Goal: Transaction & Acquisition: Purchase product/service

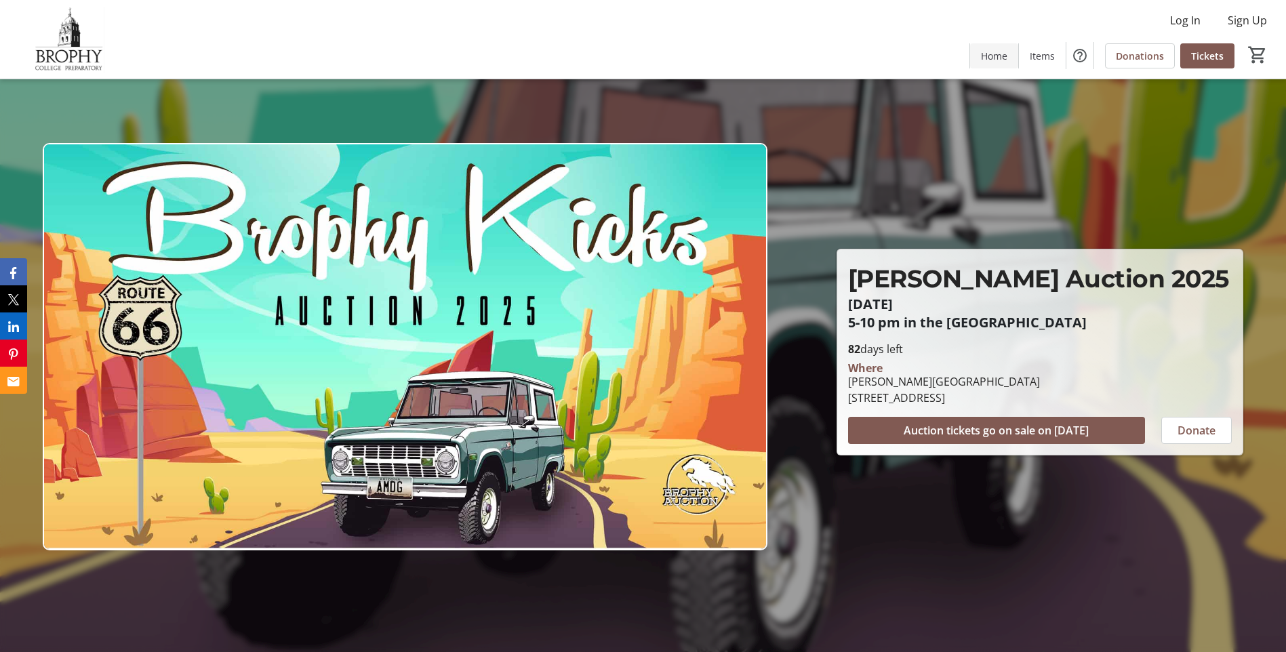
click at [1006, 59] on span "Home" at bounding box center [994, 56] width 26 height 14
click at [1042, 58] on span "Items" at bounding box center [1042, 56] width 25 height 14
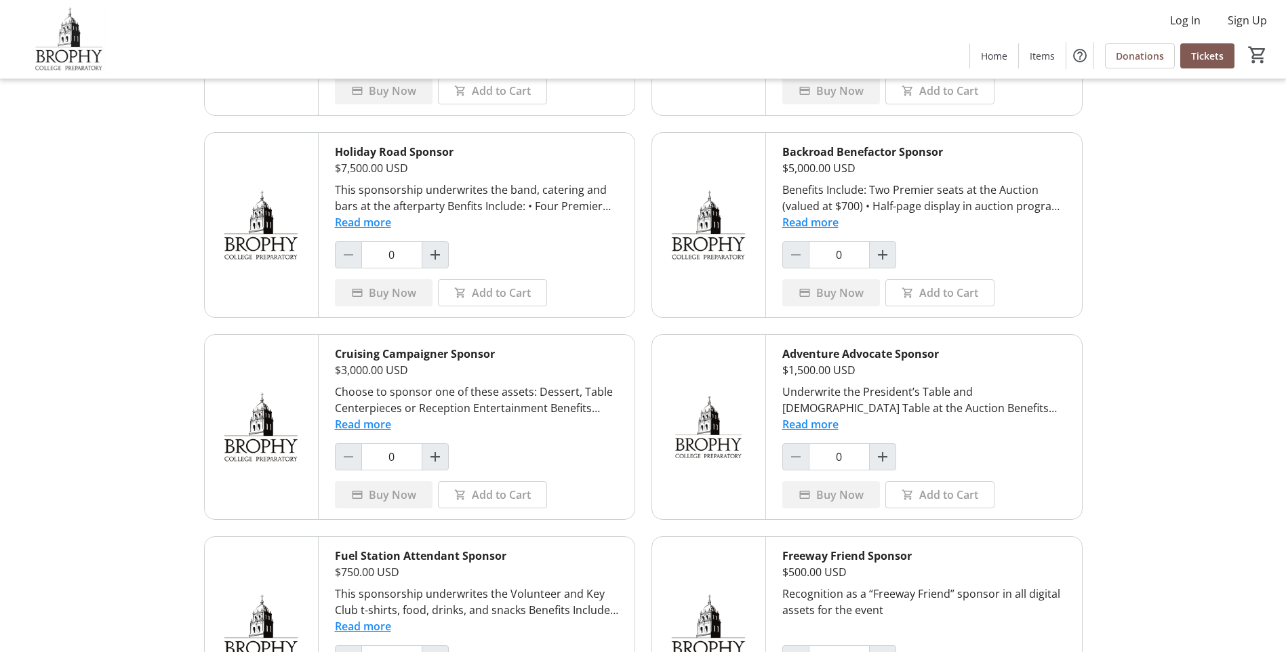
scroll to position [661, 0]
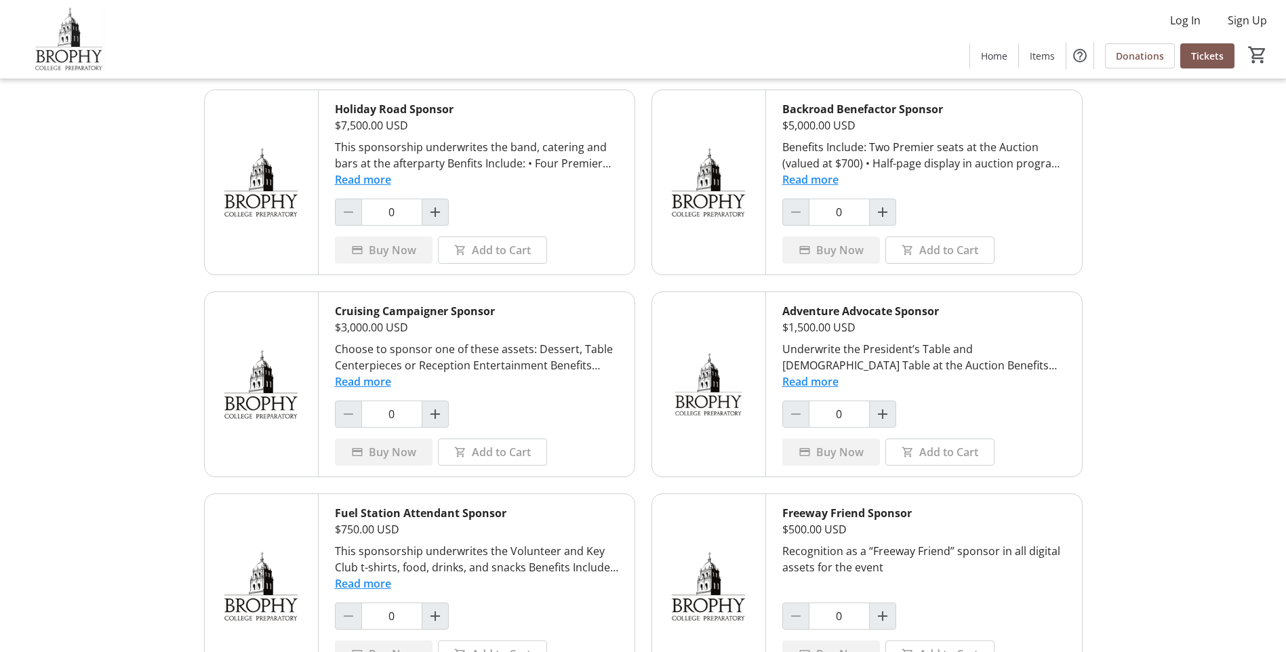
click at [375, 584] on button "Read more" at bounding box center [363, 584] width 56 height 16
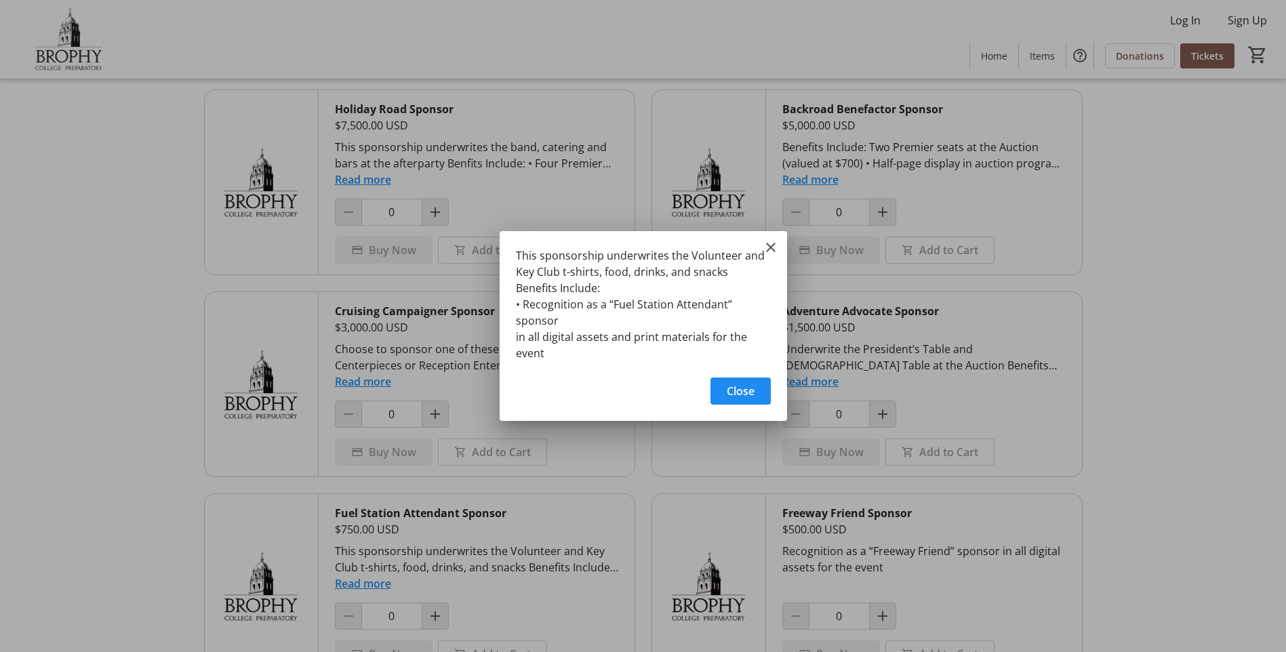
scroll to position [0, 0]
click at [771, 250] on mat-icon "Close" at bounding box center [771, 247] width 16 height 16
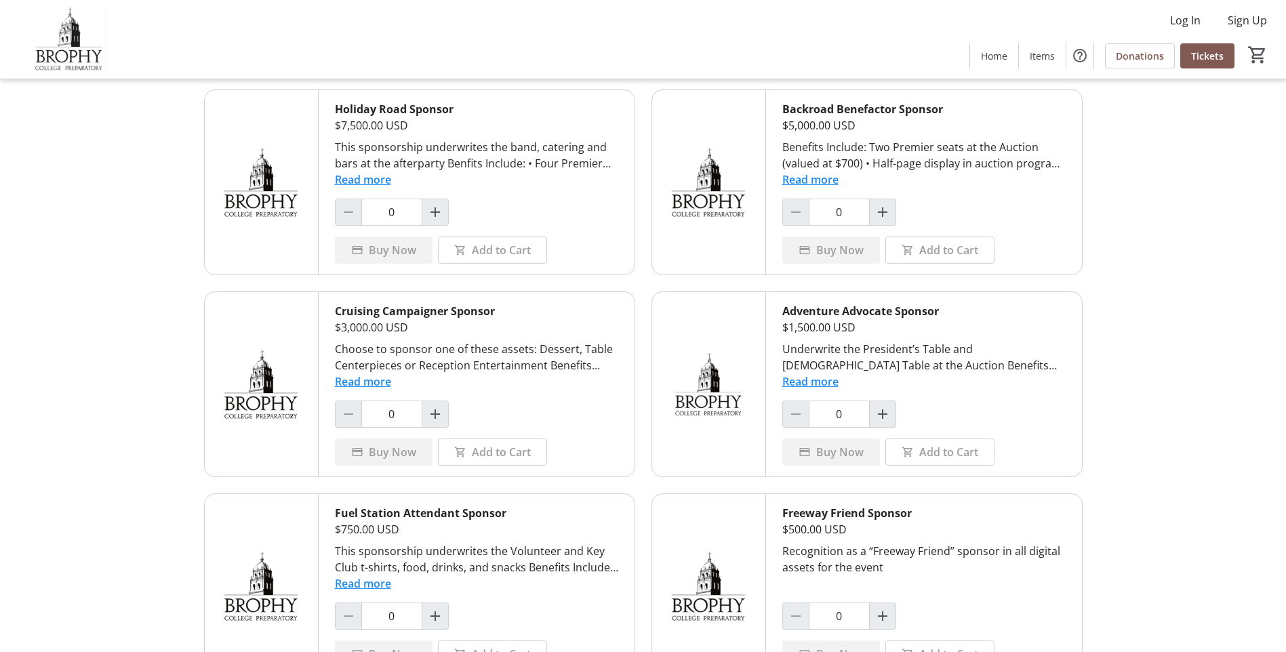
scroll to position [661, 0]
click at [359, 377] on button "Read more" at bounding box center [363, 382] width 56 height 16
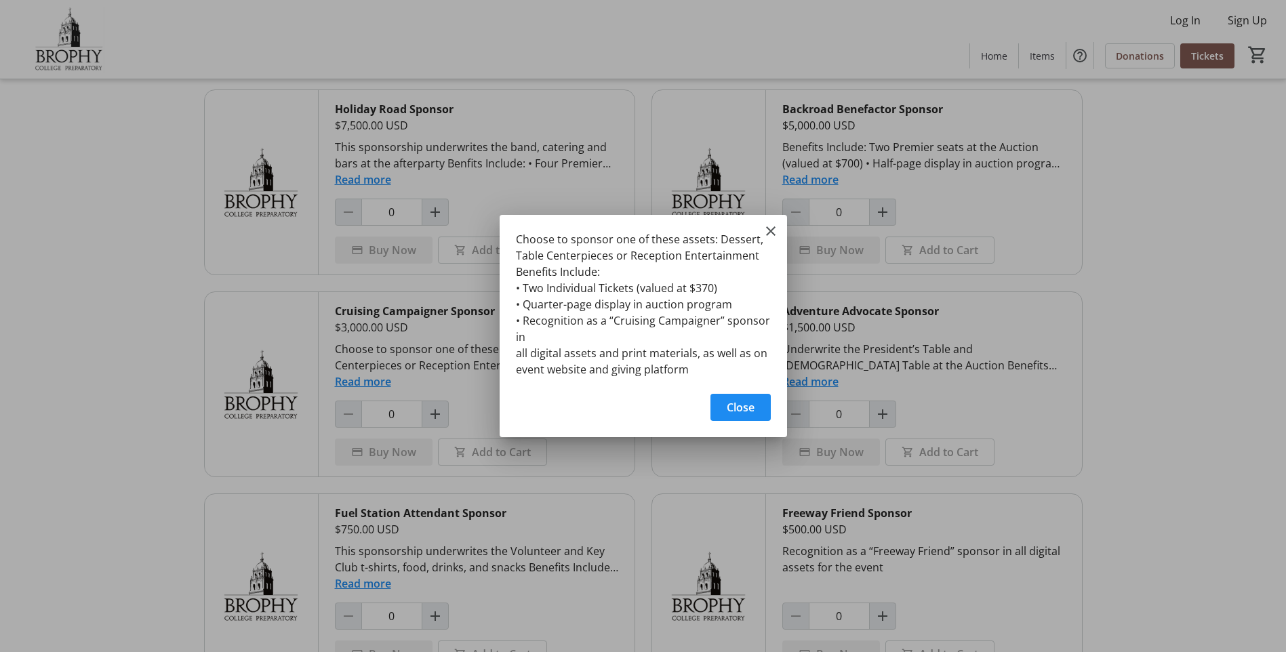
scroll to position [0, 0]
click at [778, 229] on mat-icon "Close" at bounding box center [771, 231] width 16 height 16
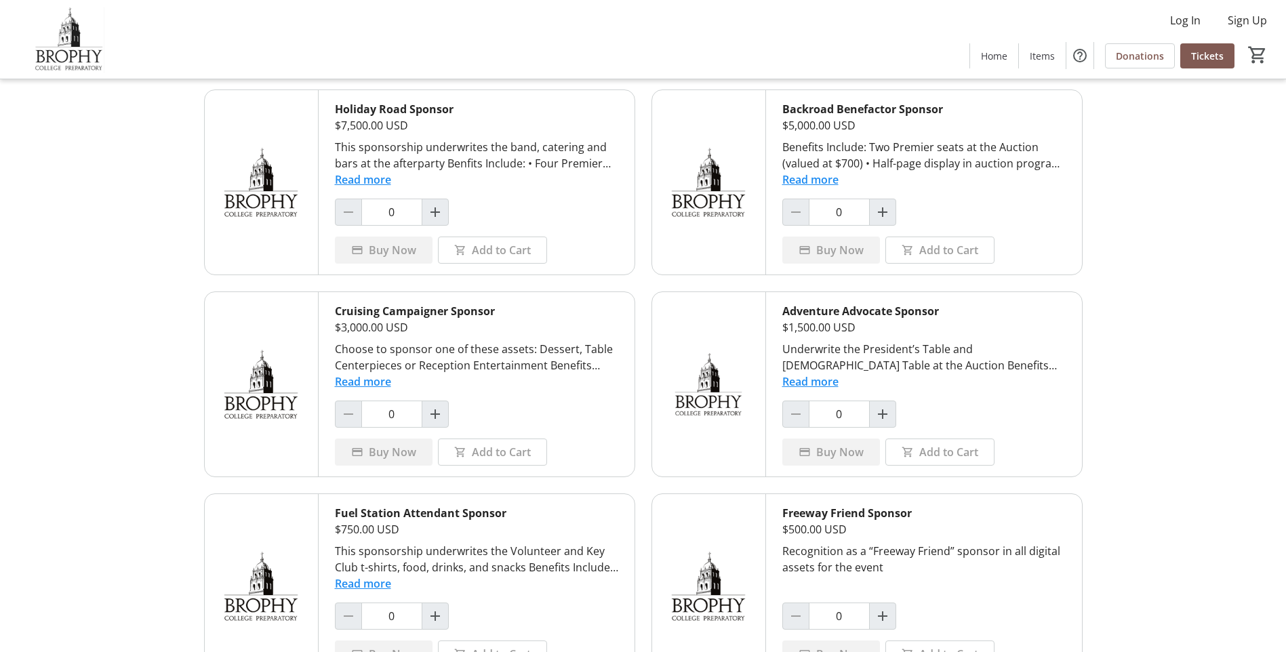
scroll to position [661, 0]
click at [383, 377] on button "Read more" at bounding box center [363, 382] width 56 height 16
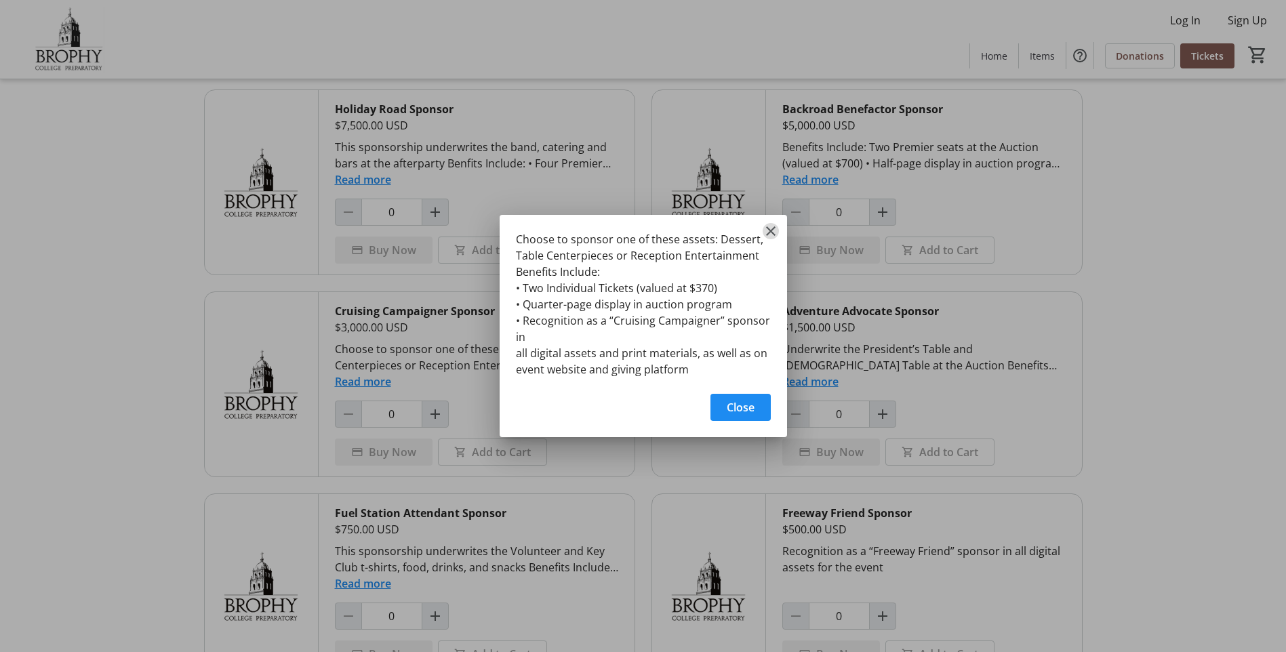
click at [770, 233] on mat-icon "Close" at bounding box center [771, 231] width 16 height 16
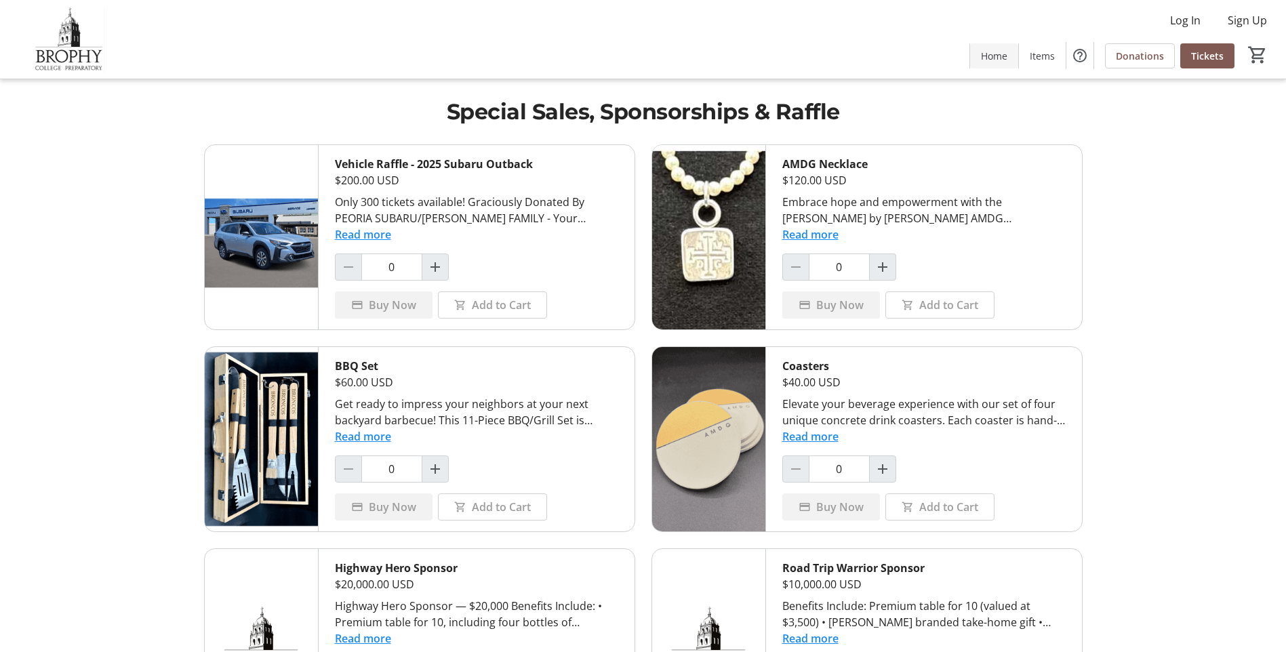
click at [997, 62] on span "Home" at bounding box center [994, 56] width 26 height 14
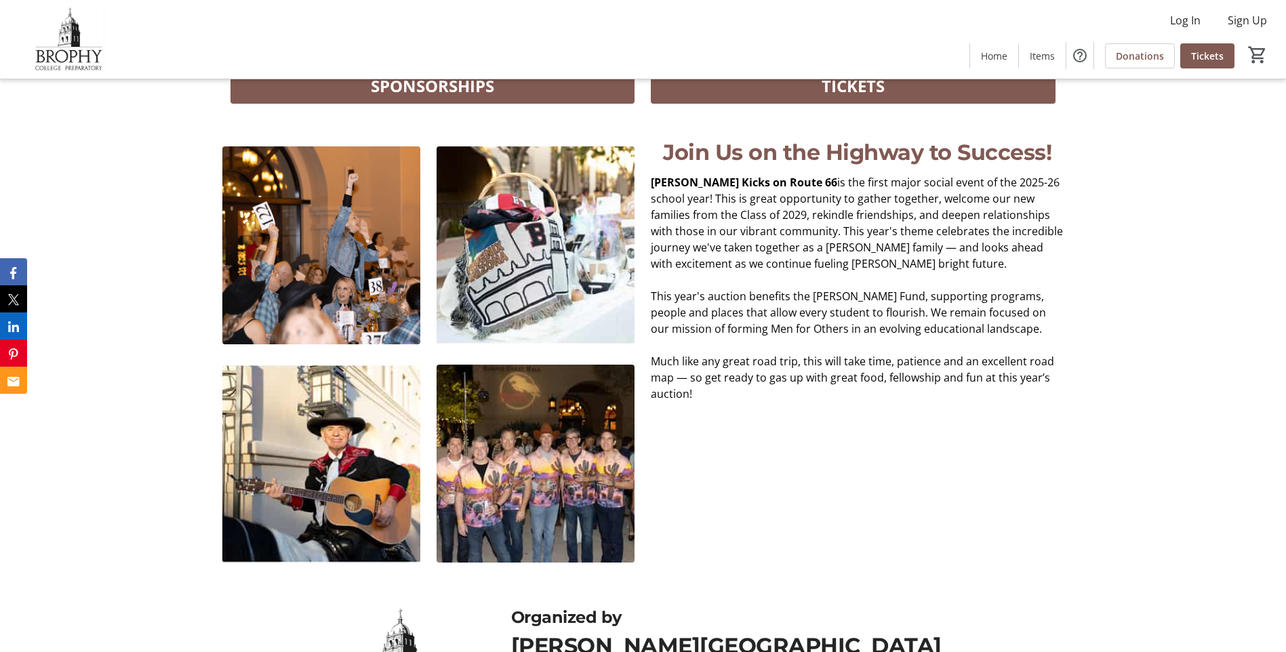
scroll to position [407, 0]
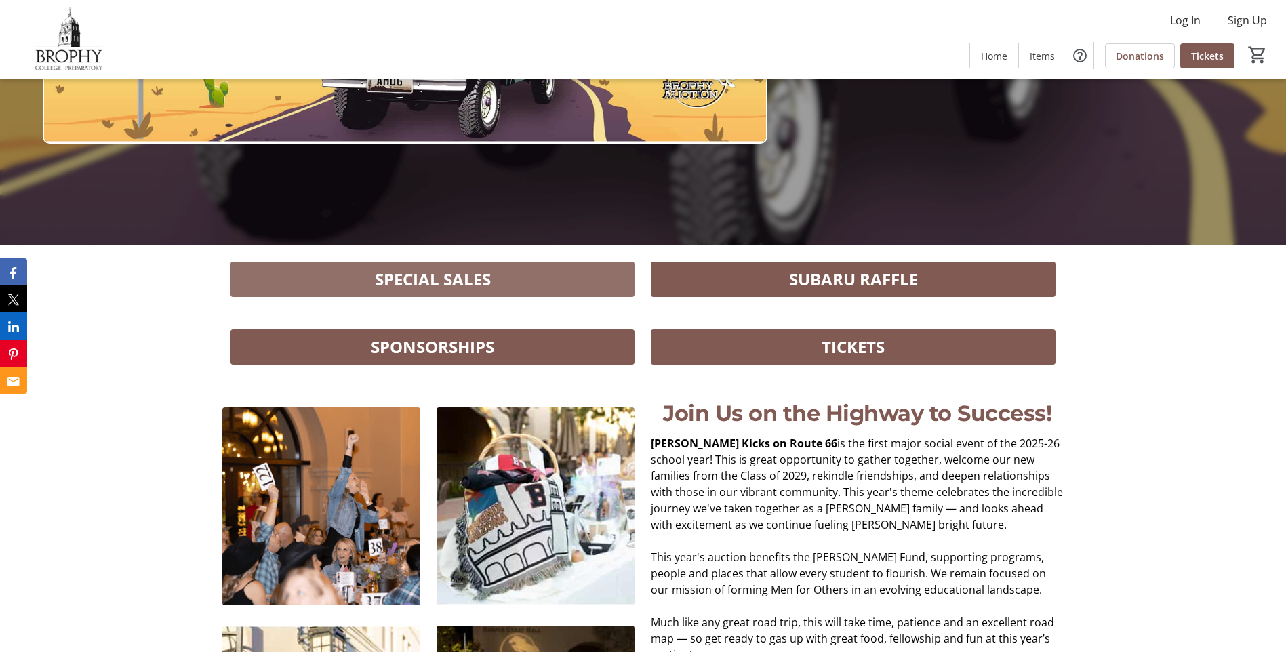
click at [445, 282] on span "SPECIAL SALES" at bounding box center [433, 279] width 116 height 24
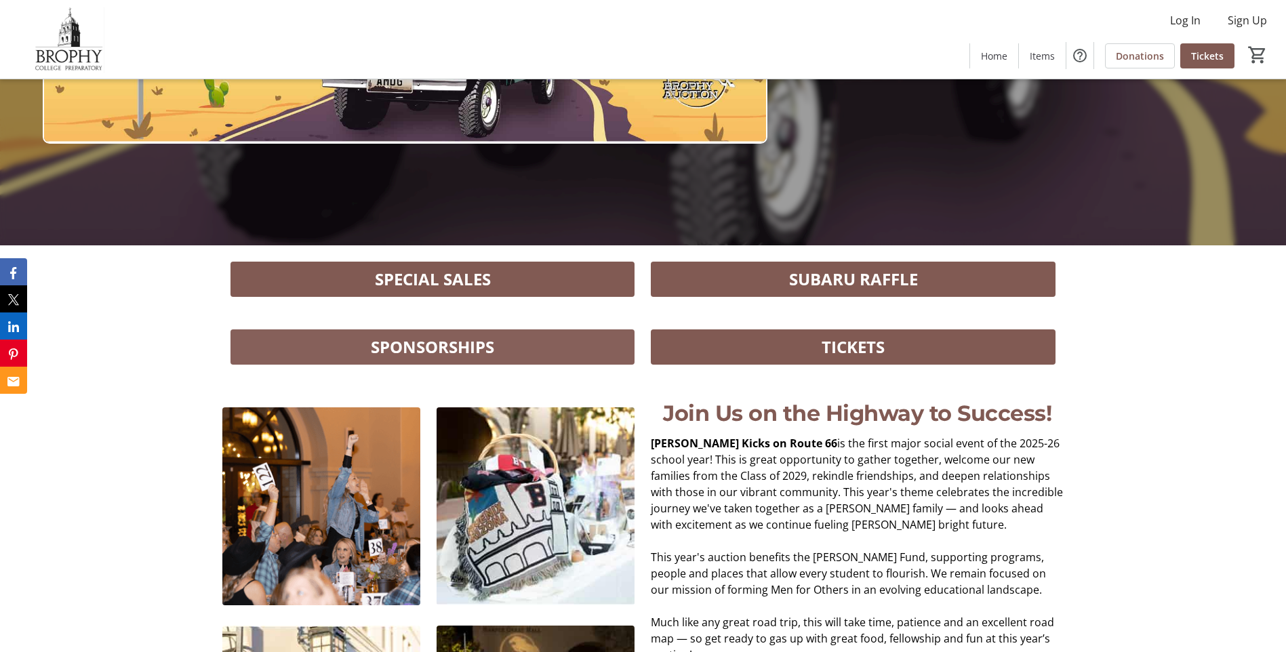
click at [469, 347] on span "SPONSORSHIPS" at bounding box center [432, 347] width 123 height 24
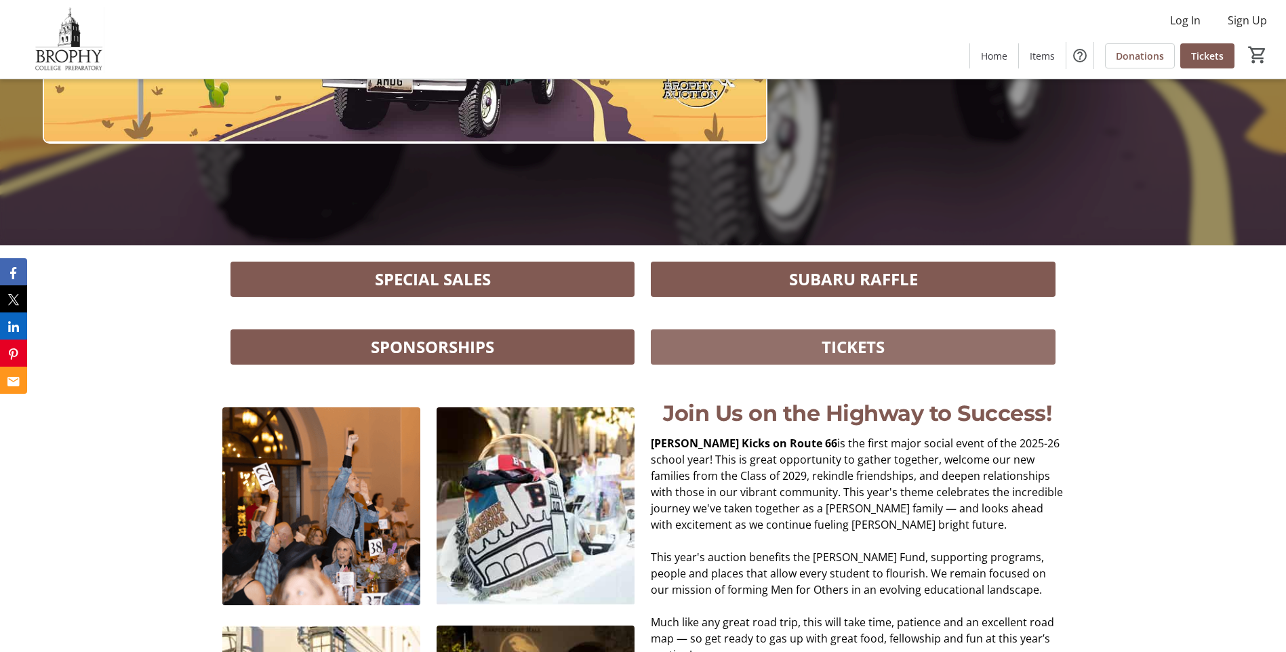
click at [762, 354] on span at bounding box center [853, 347] width 404 height 33
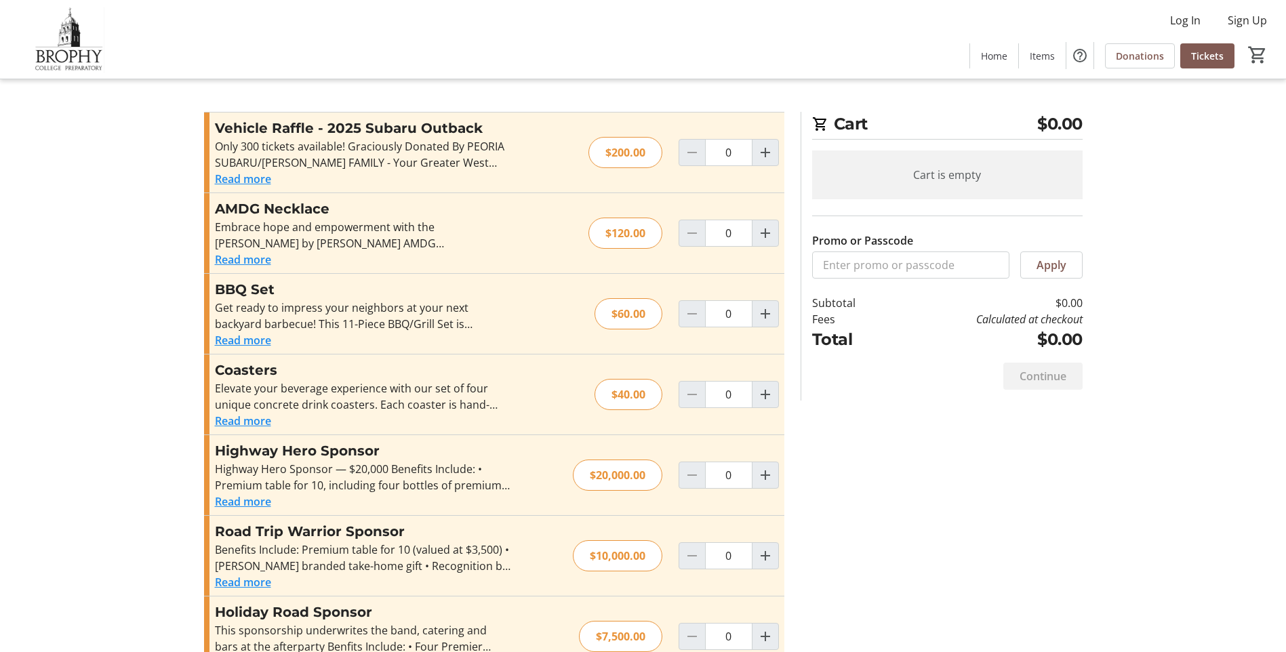
click at [233, 502] on button "Read more" at bounding box center [243, 502] width 56 height 16
